Goal: Task Accomplishment & Management: Use online tool/utility

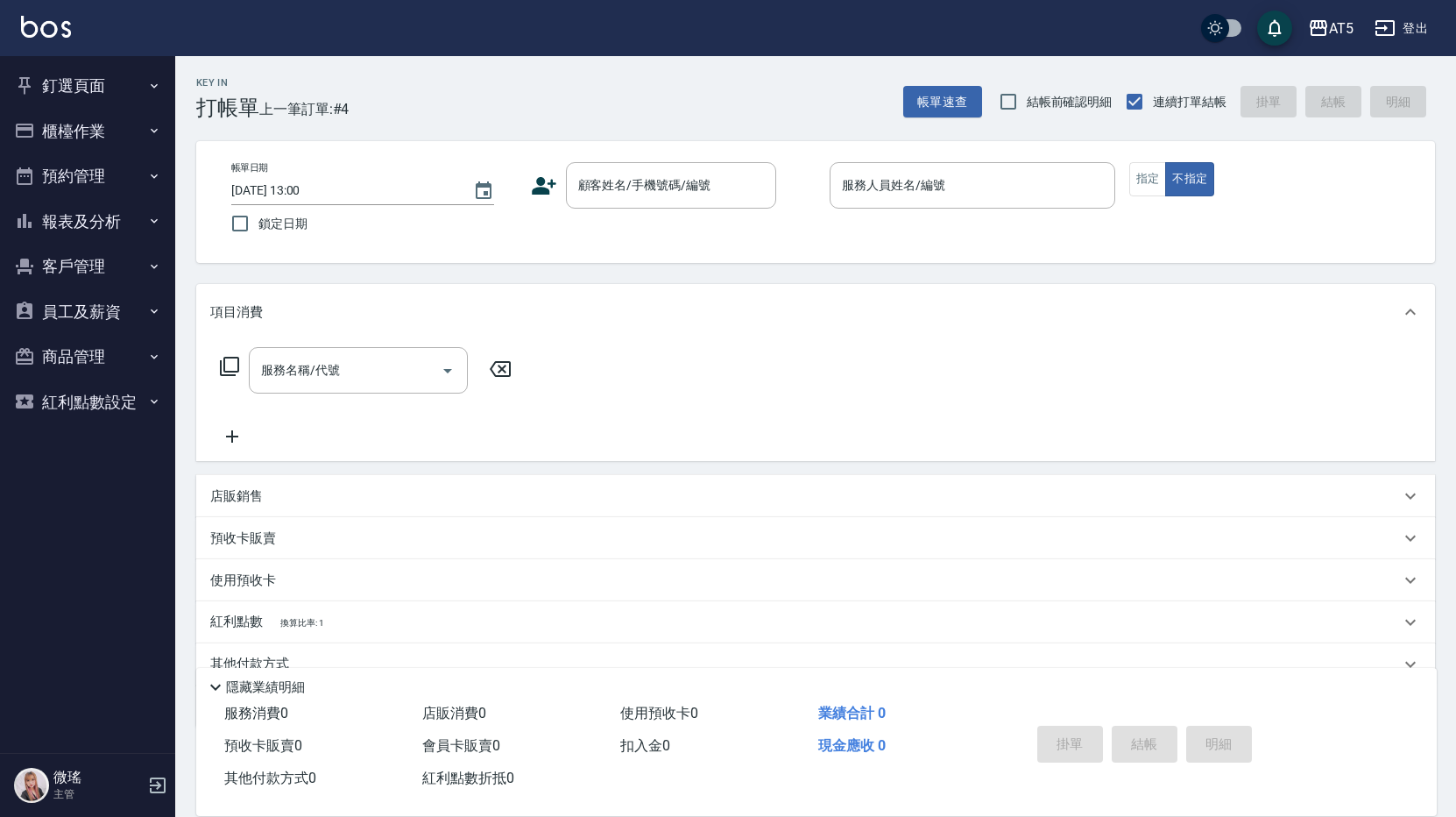
drag, startPoint x: 948, startPoint y: 545, endPoint x: 932, endPoint y: 550, distance: 16.8
click at [932, 550] on div "預收卡販賣" at bounding box center [816, 539] width 1239 height 42
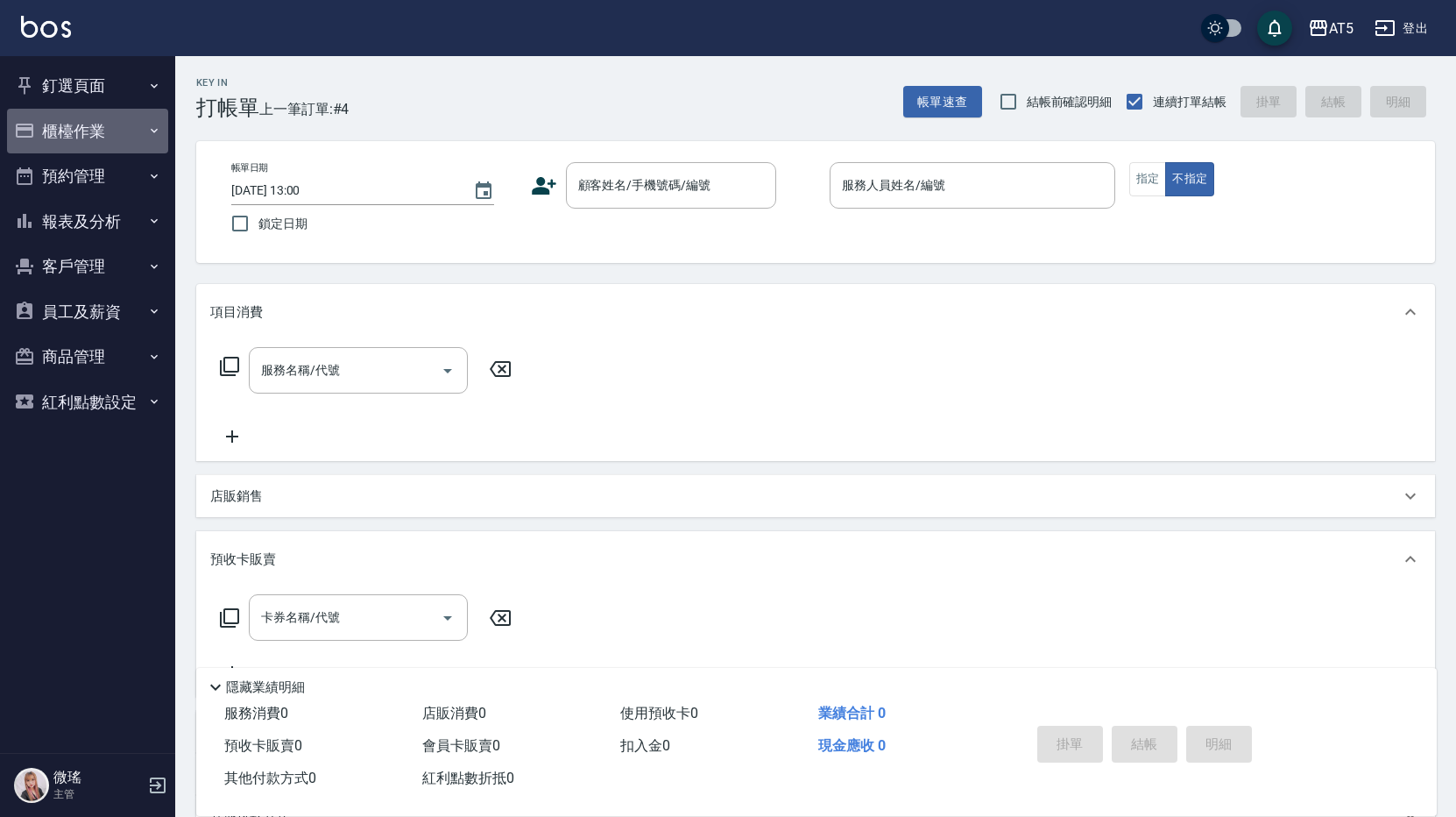
drag, startPoint x: 102, startPoint y: 149, endPoint x: 106, endPoint y: 169, distance: 20.4
click at [106, 169] on ul "櫃檯作業 打帳單 帳單列表 現金收支登錄 高階收支登錄 材料自購登錄 每日結帳 排班表 現場電腦打卡 預約管理 預約管理 單日預約紀錄 單週預約紀錄 報表及分…" at bounding box center [87, 271] width 161 height 324
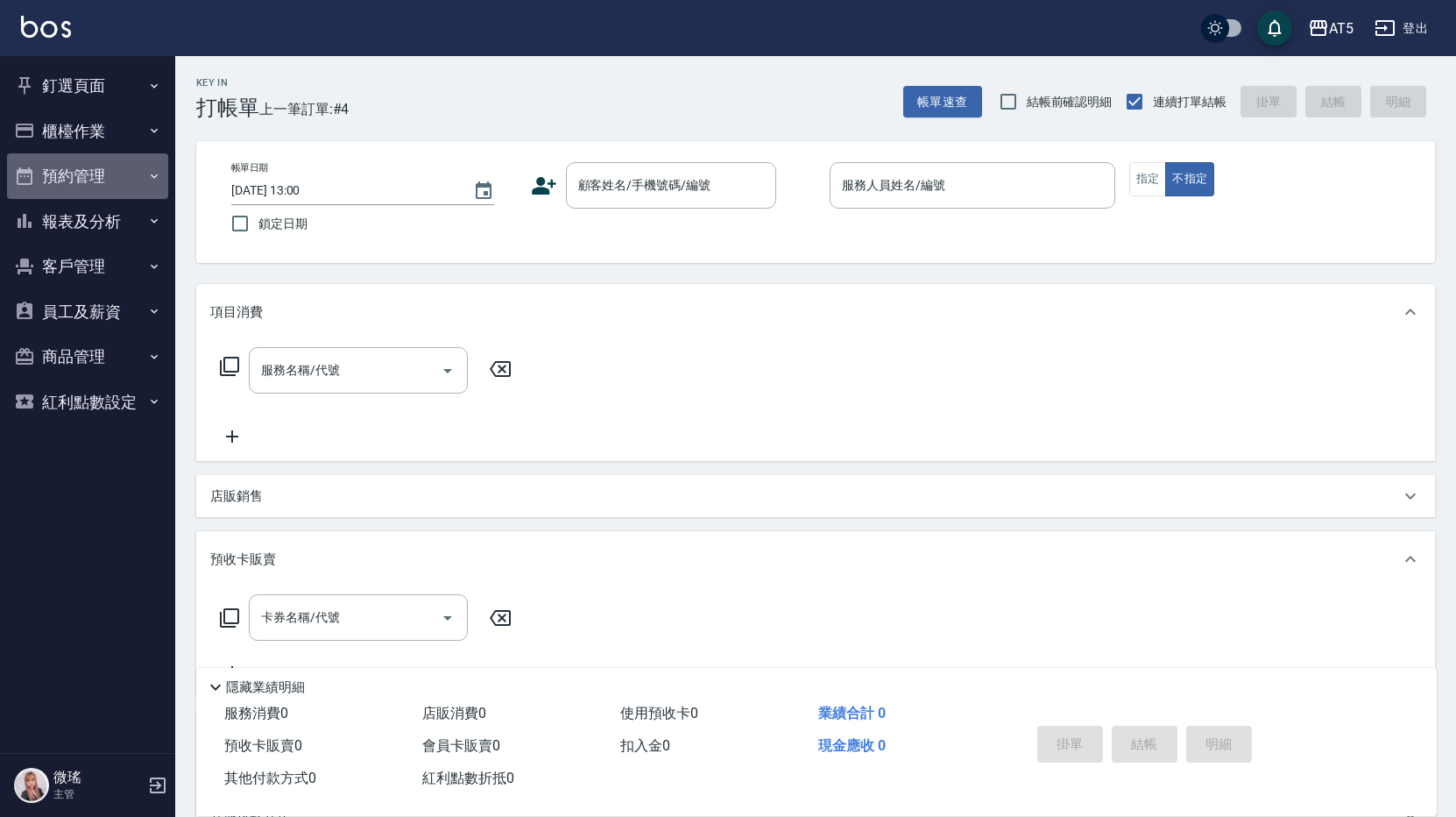
click at [115, 187] on button "預約管理" at bounding box center [87, 175] width 161 height 45
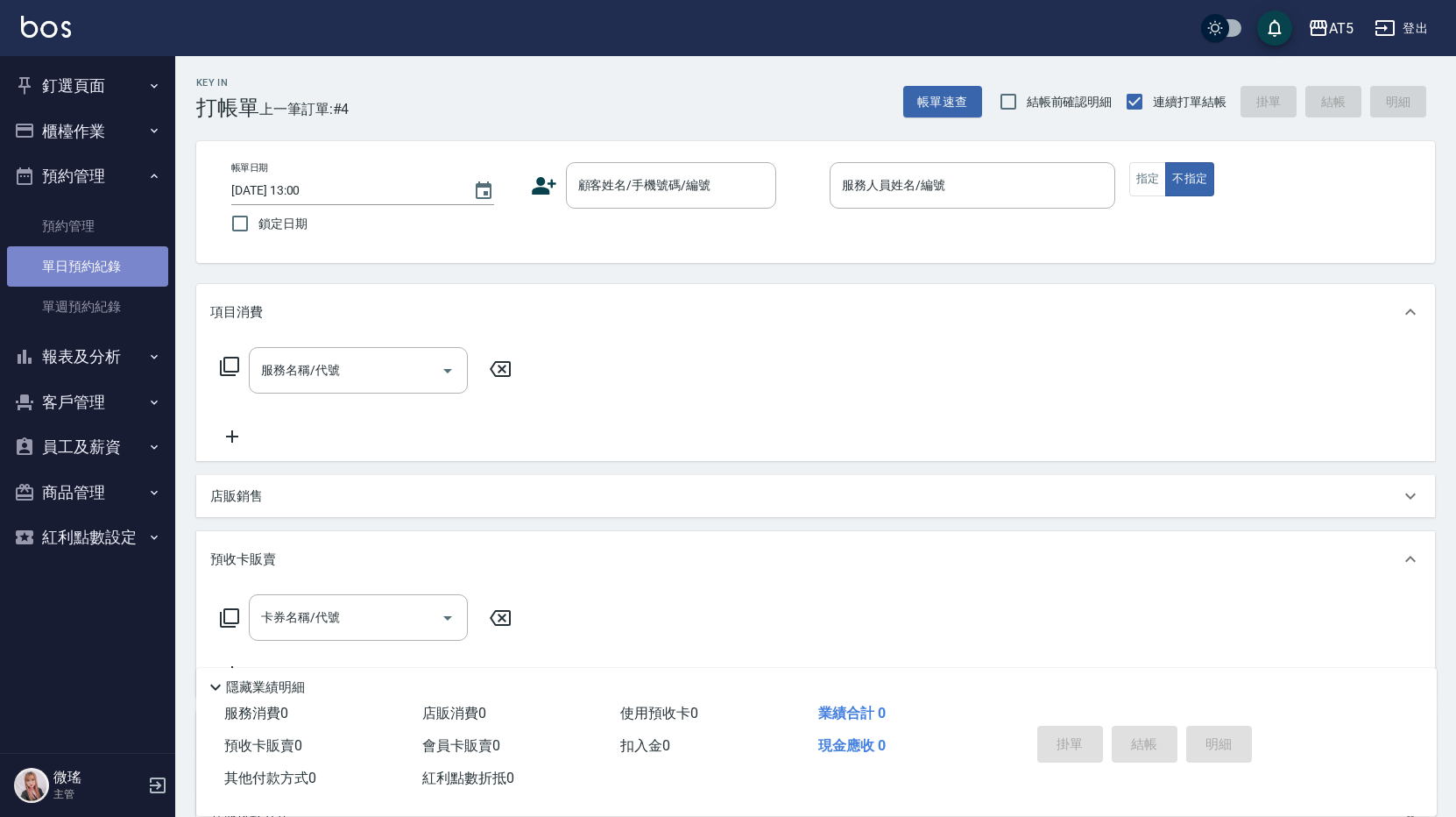
click at [95, 259] on link "單日預約紀錄" at bounding box center [87, 267] width 161 height 40
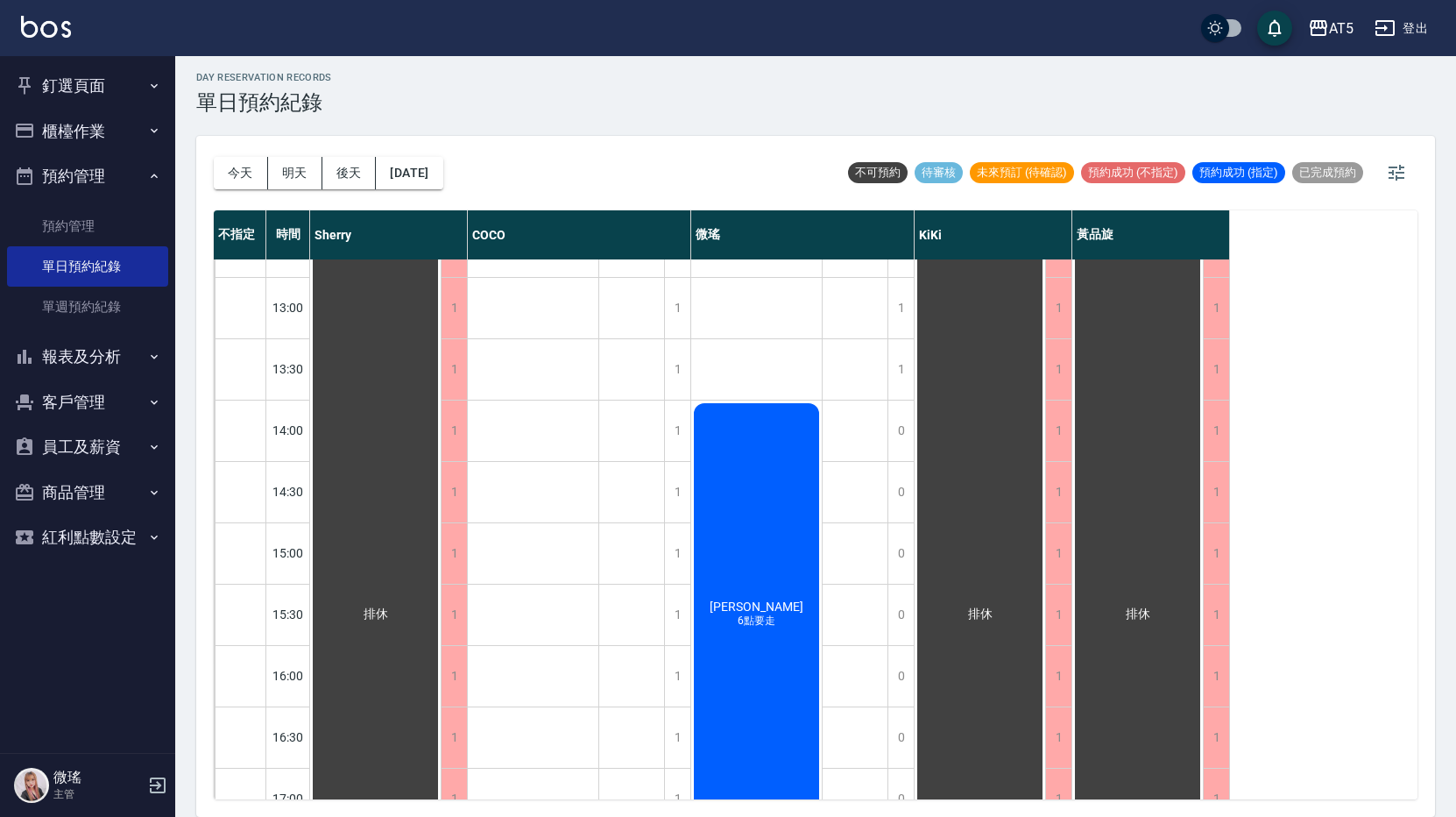
scroll to position [141, 0]
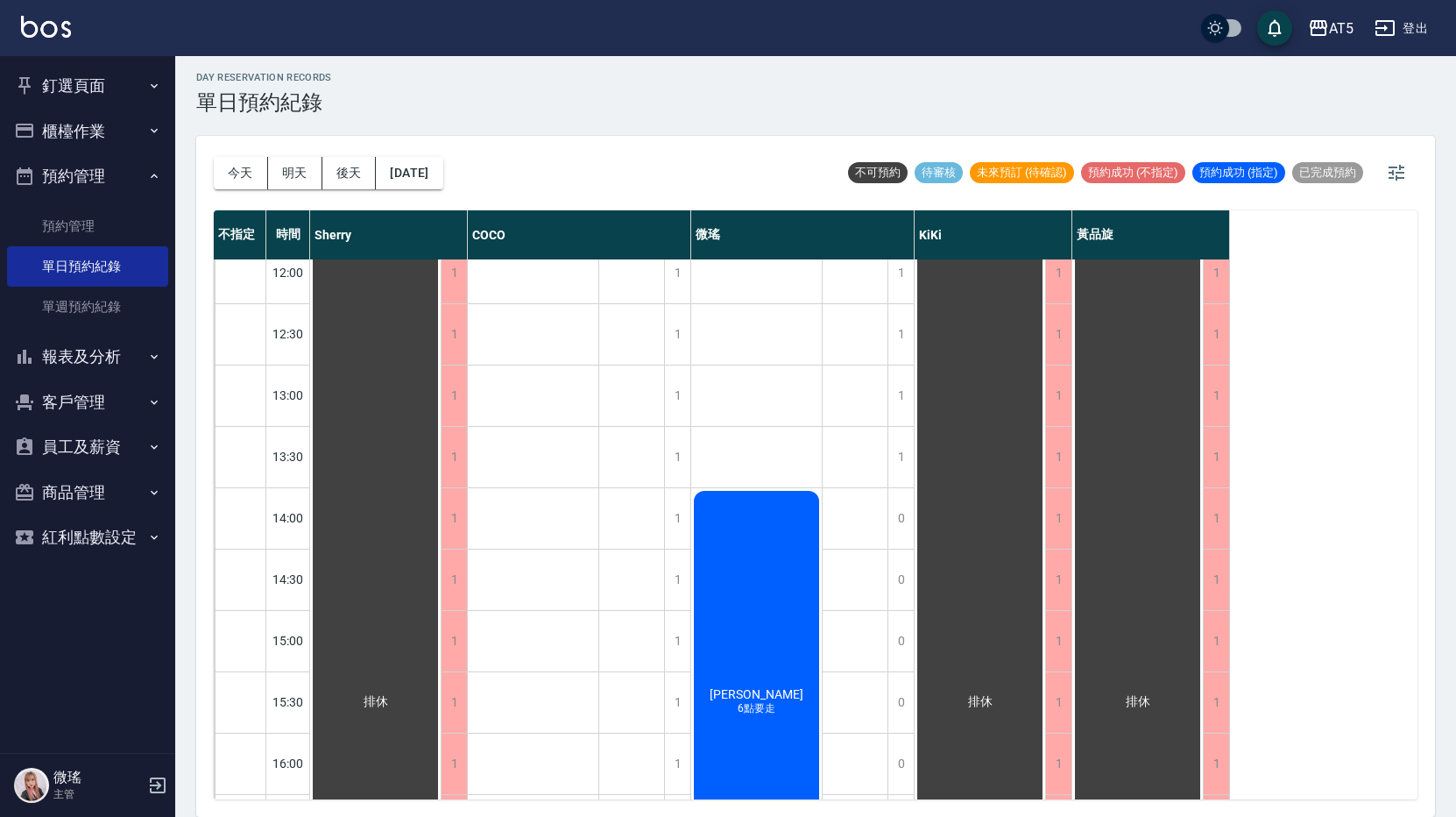
click at [760, 689] on span "[PERSON_NAME]" at bounding box center [756, 694] width 101 height 14
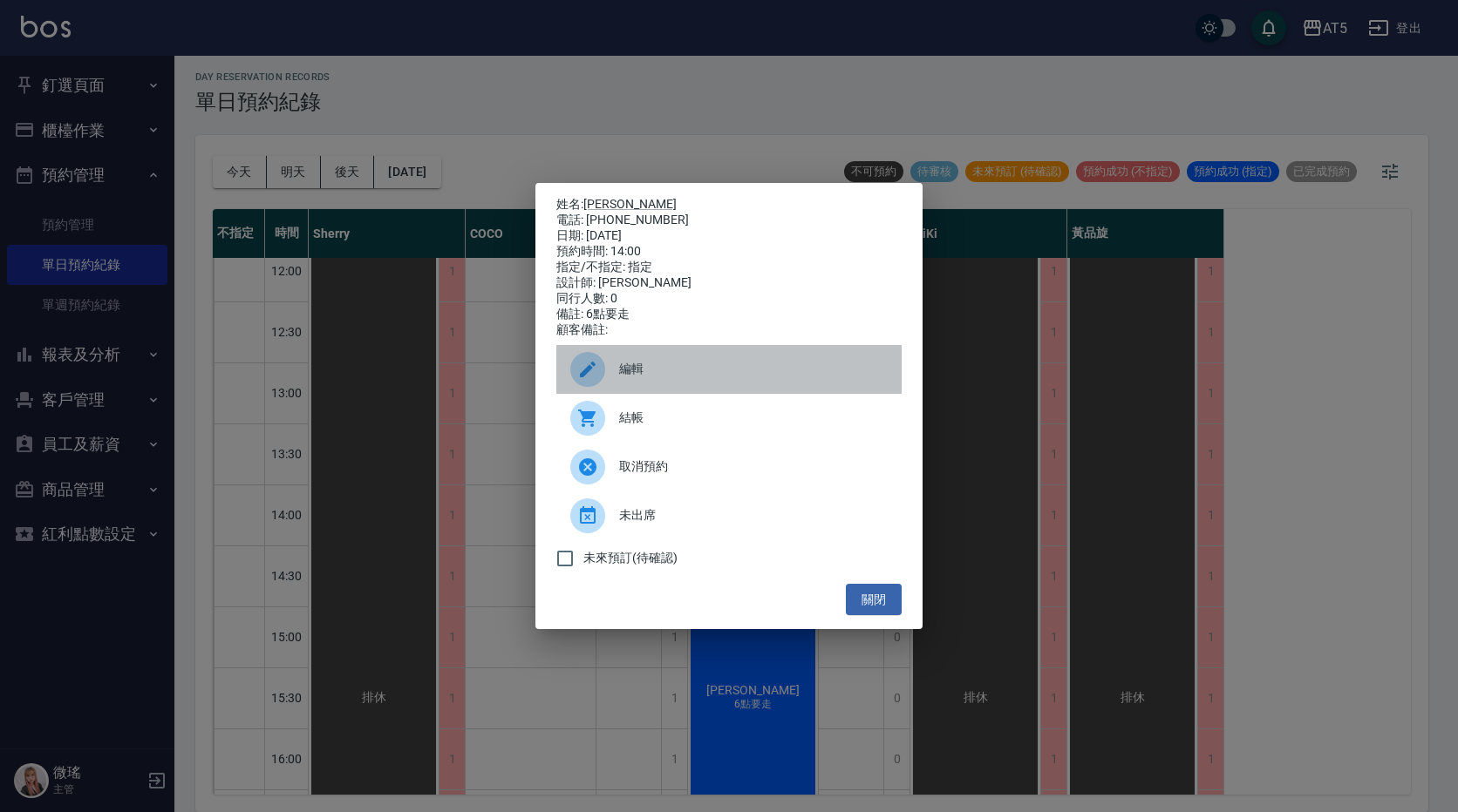
click at [702, 394] on div "編輯" at bounding box center [729, 369] width 345 height 49
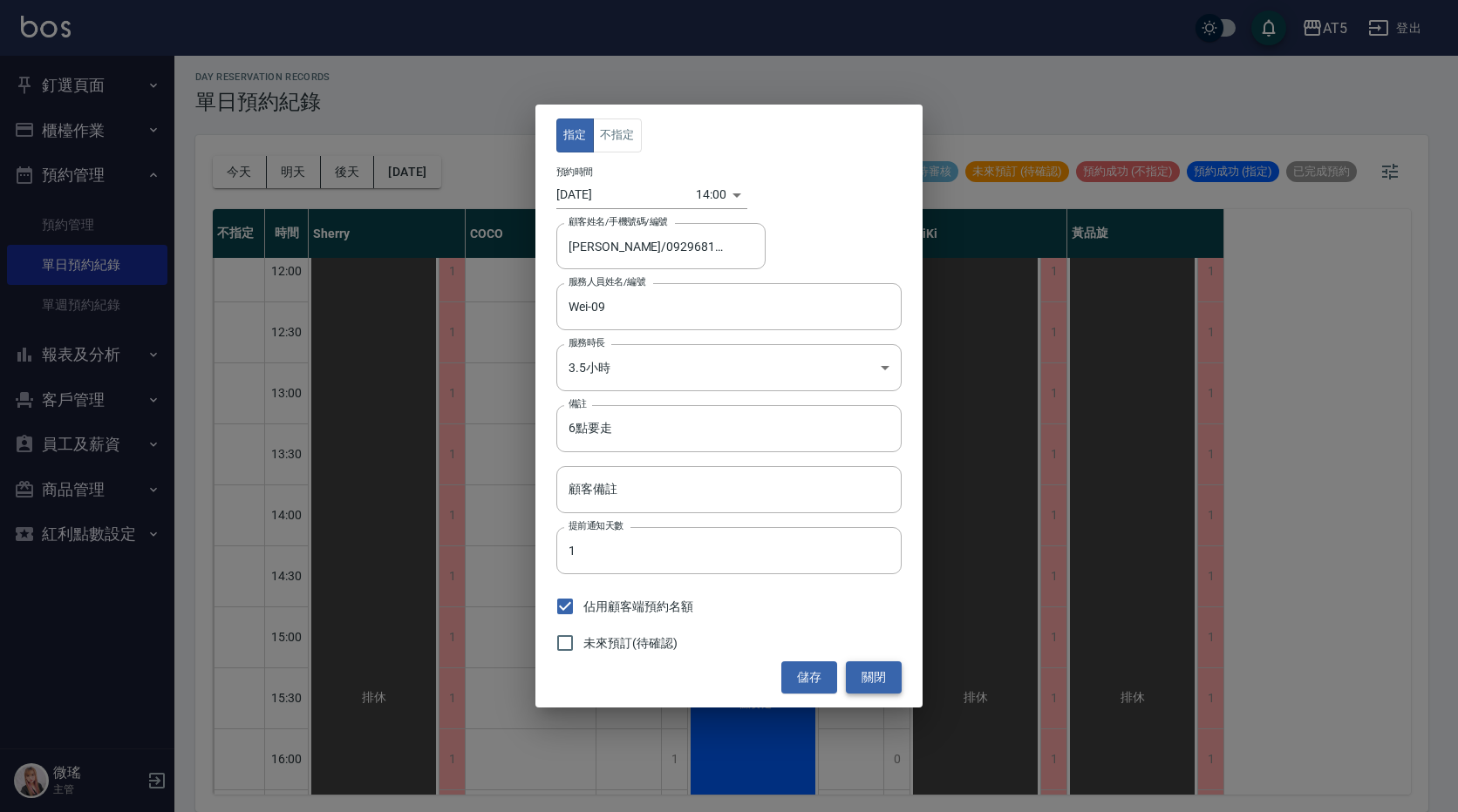
click at [862, 683] on button "關閉" at bounding box center [874, 678] width 56 height 33
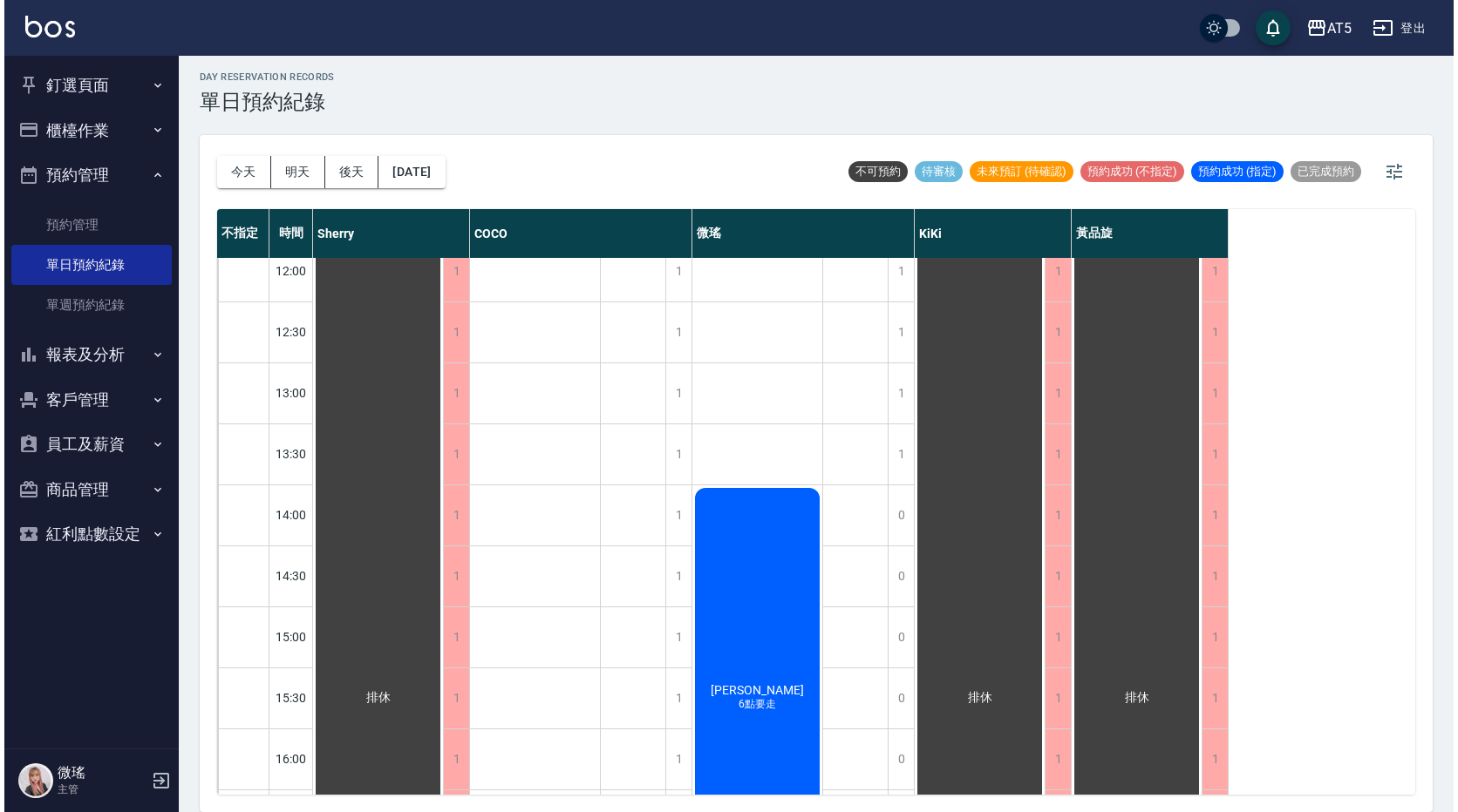
scroll to position [227, 0]
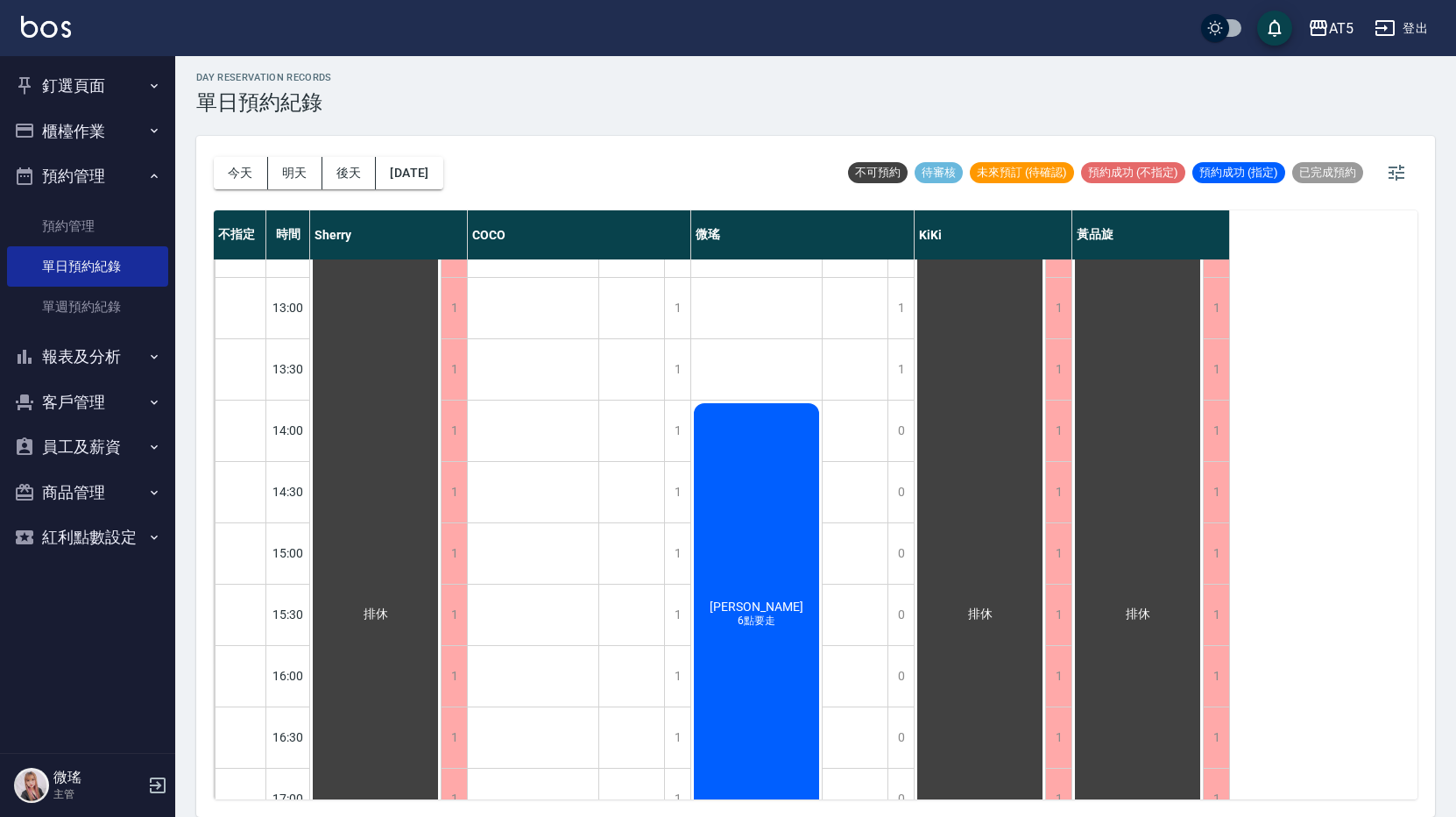
click at [735, 575] on div "[PERSON_NAME]6點要走" at bounding box center [757, 615] width 131 height 428
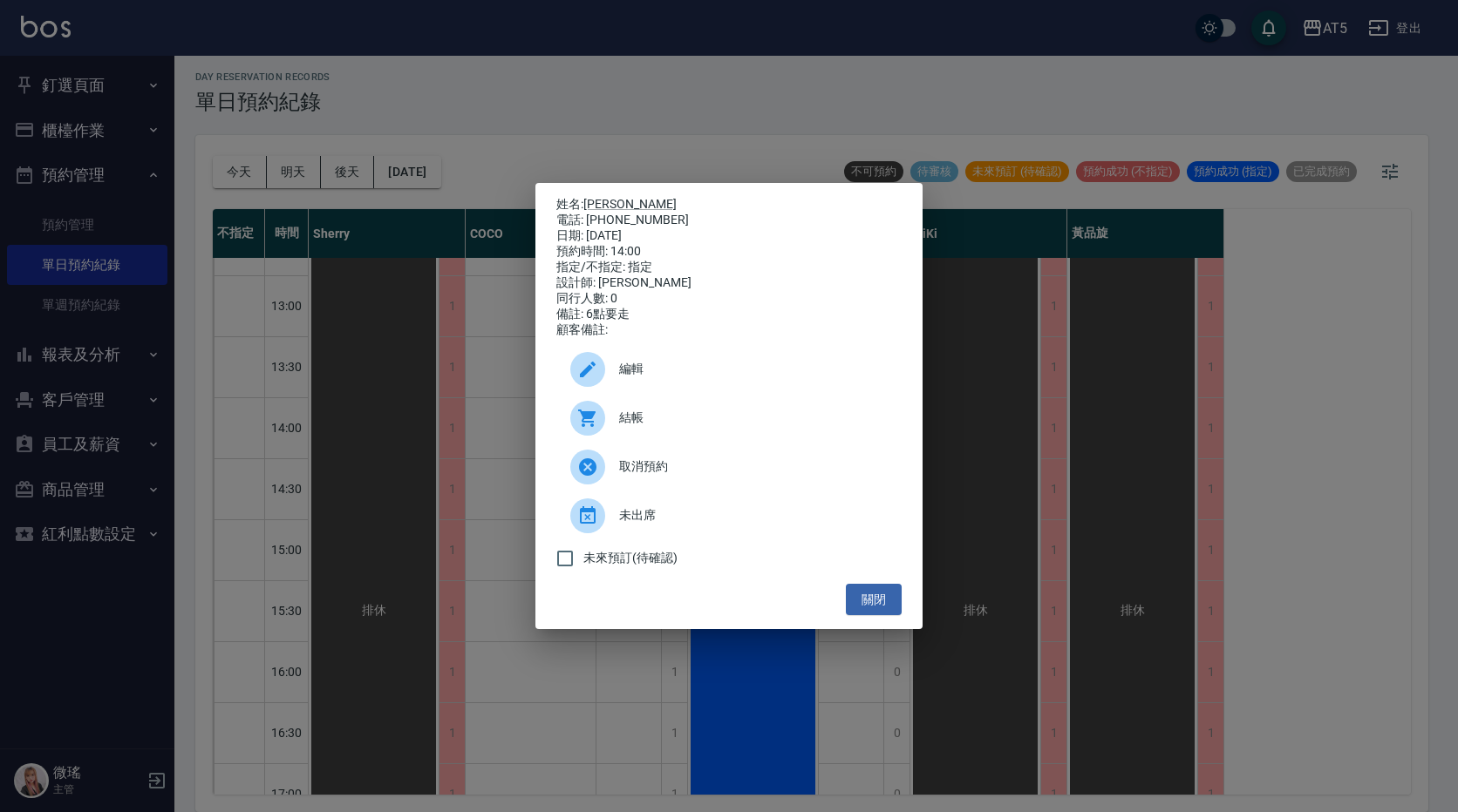
click at [662, 427] on span "結帳" at bounding box center [753, 417] width 268 height 18
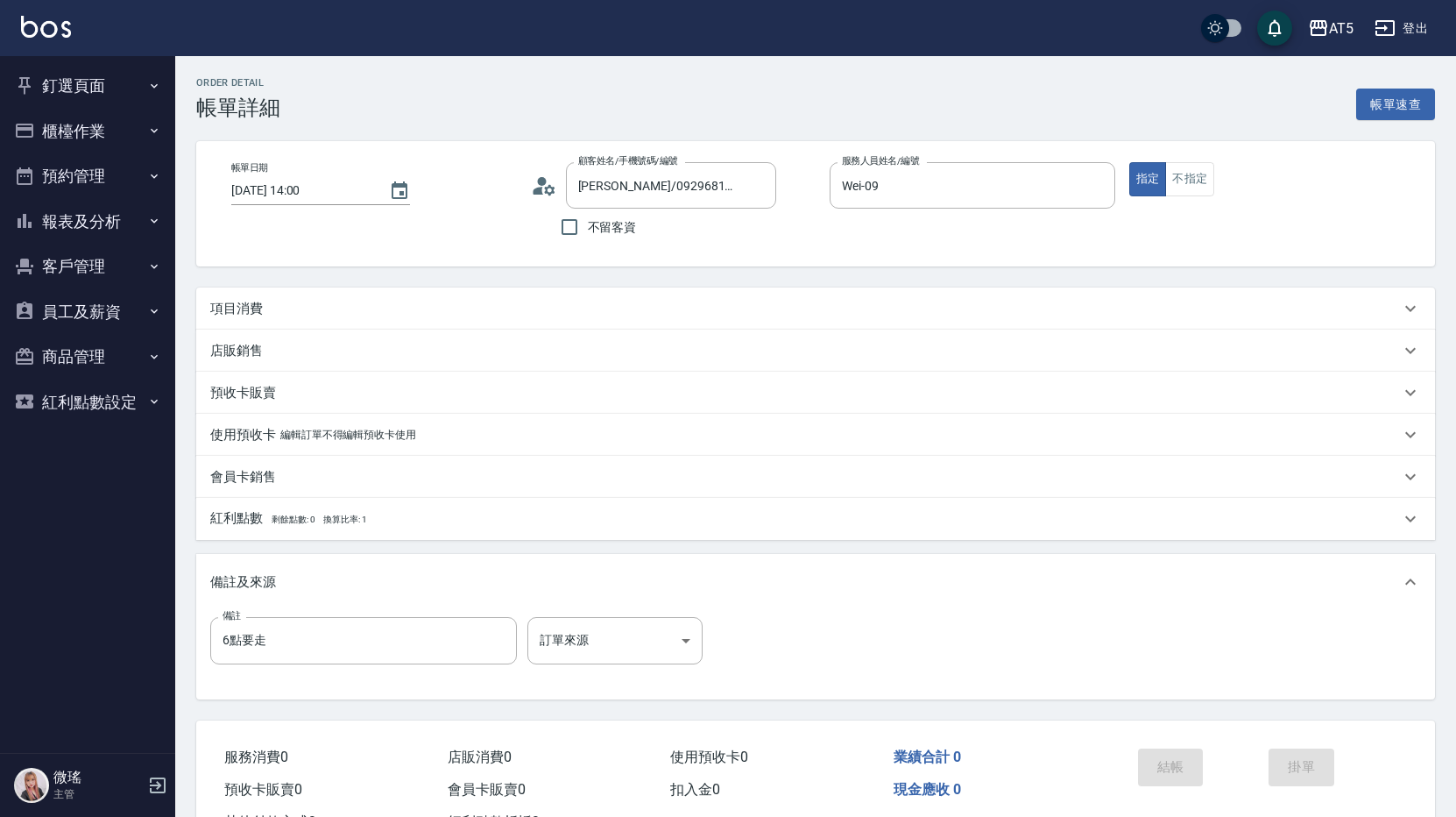
click at [245, 307] on p "項目消費" at bounding box center [236, 308] width 53 height 18
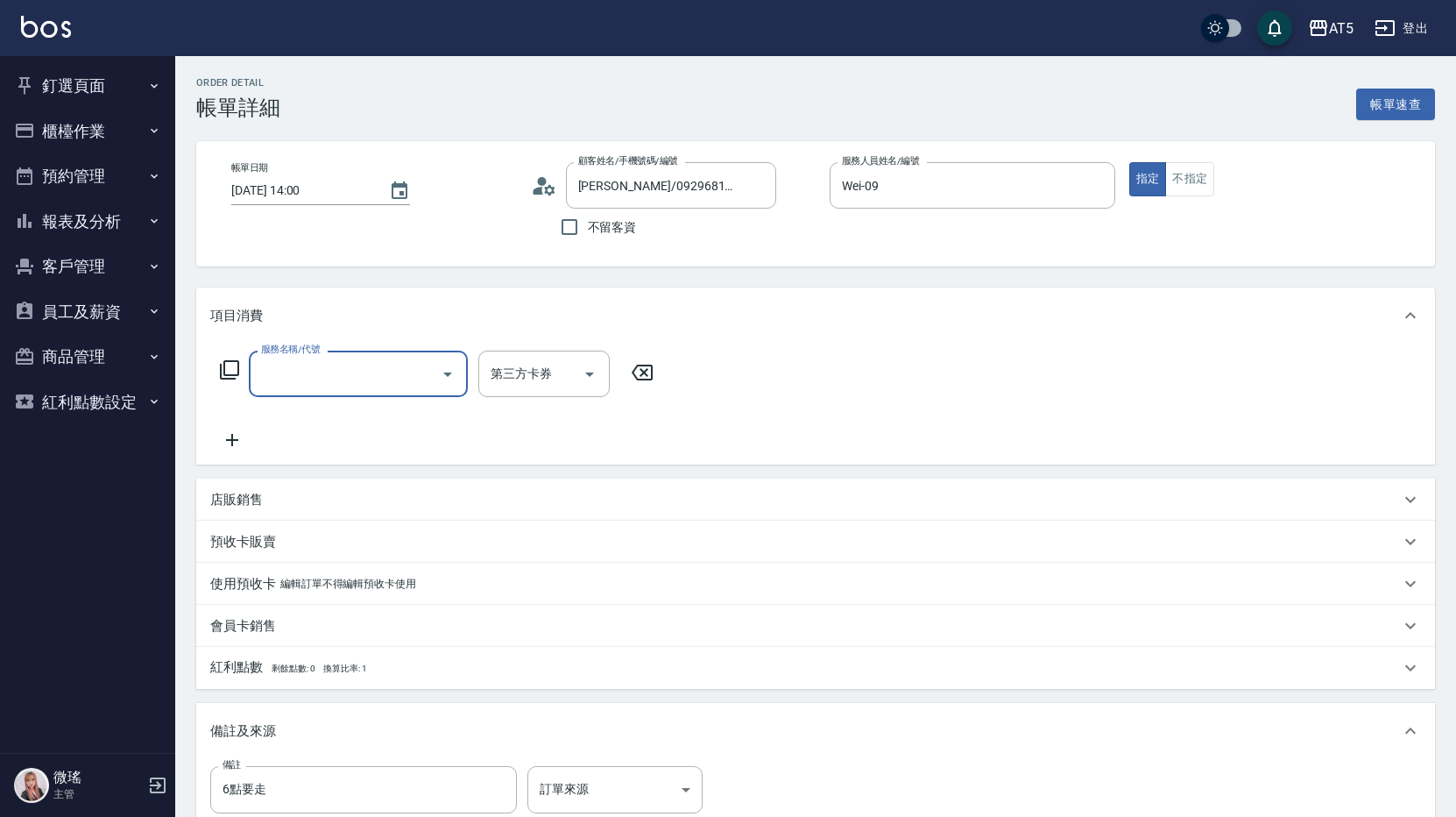
click at [292, 382] on input "服務名稱/代號" at bounding box center [346, 374] width 177 height 31
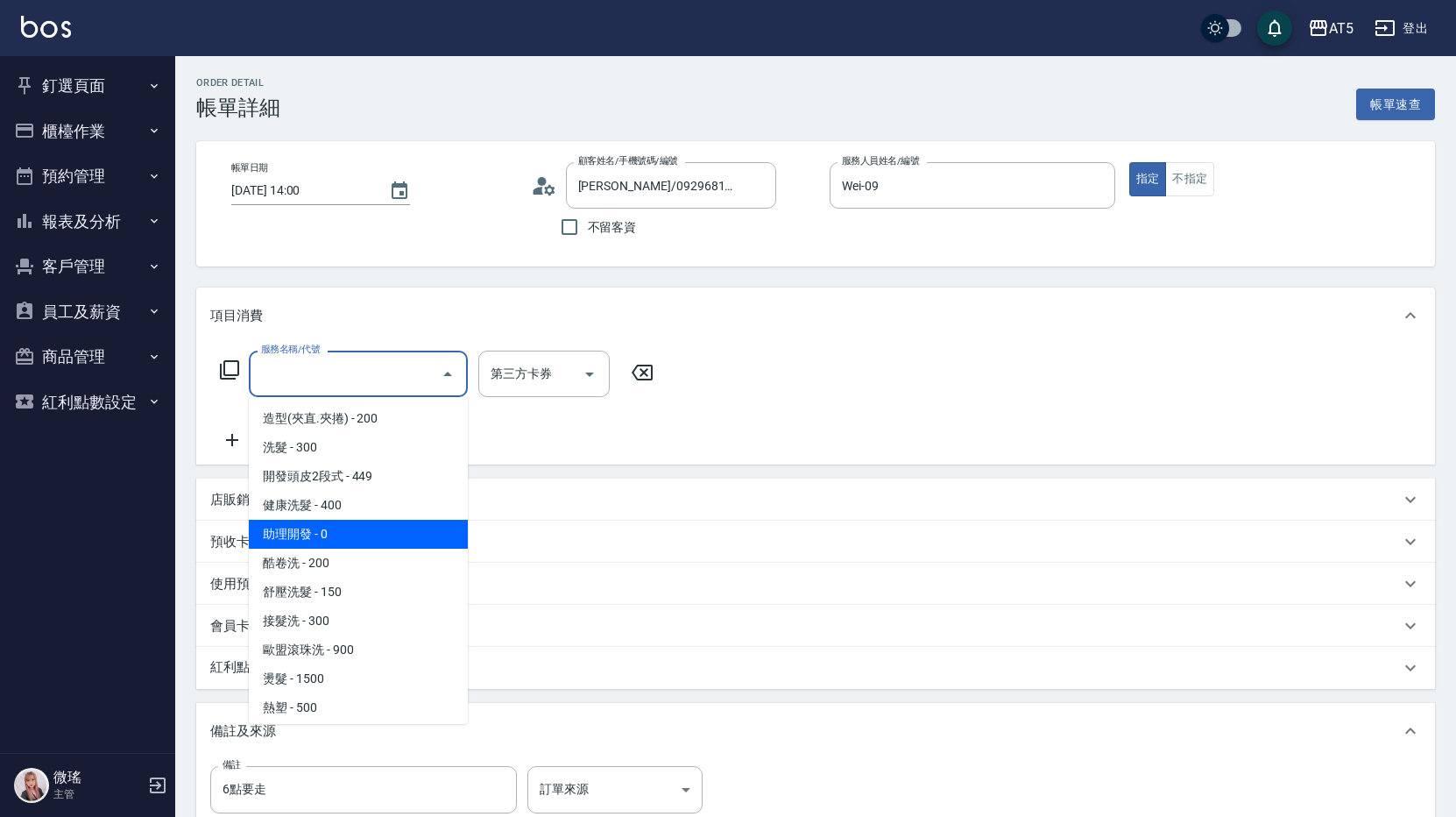
scroll to position [175, 0]
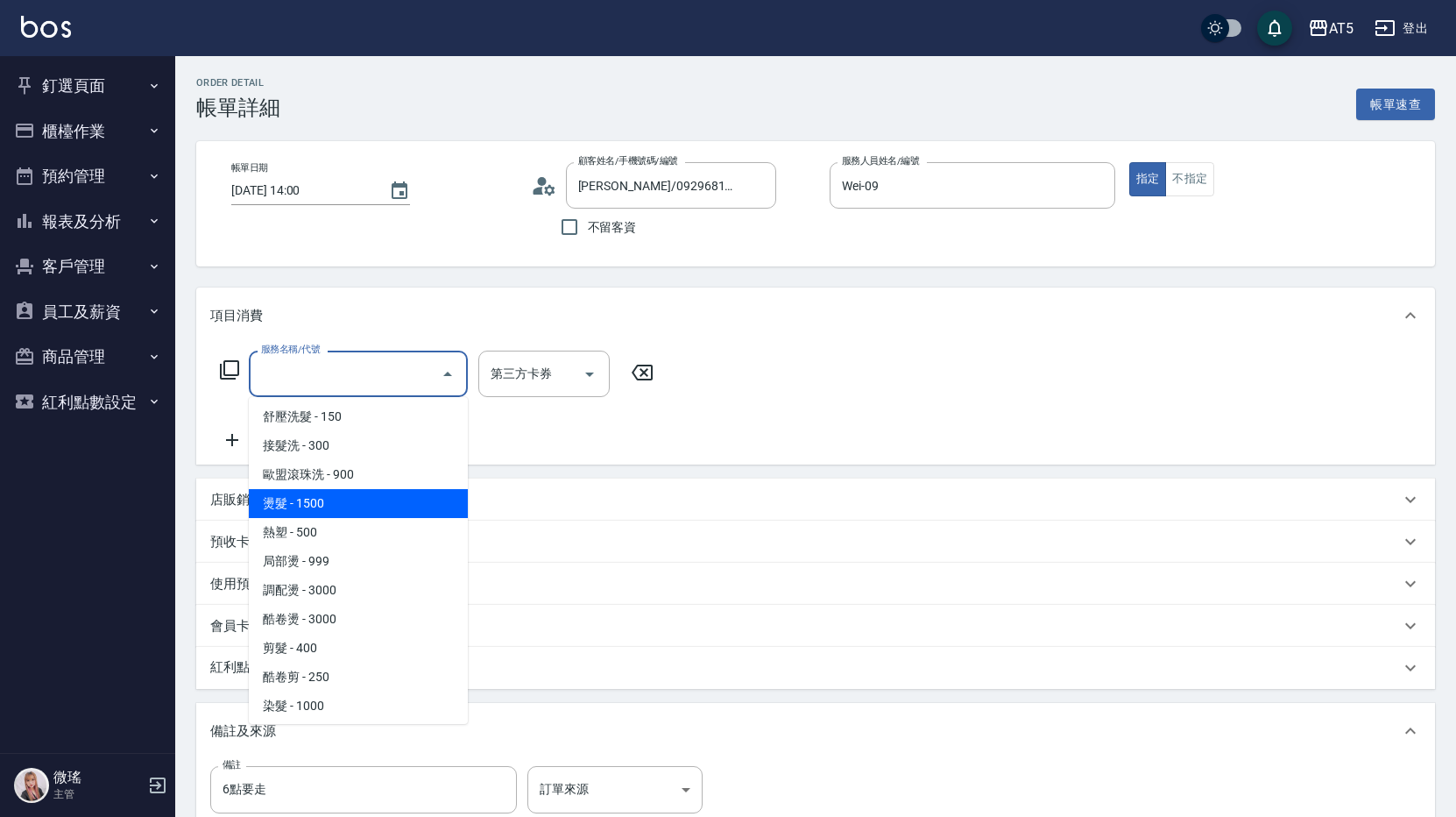
click at [348, 513] on span "燙髮 - 1500" at bounding box center [358, 504] width 220 height 29
type input "燙髮(301)"
type input "150"
